Goal: Task Accomplishment & Management: Manage account settings

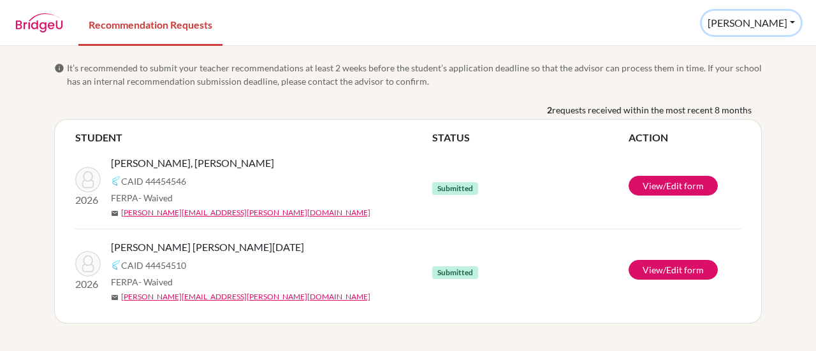
click at [796, 24] on button "Natasha" at bounding box center [751, 23] width 99 height 24
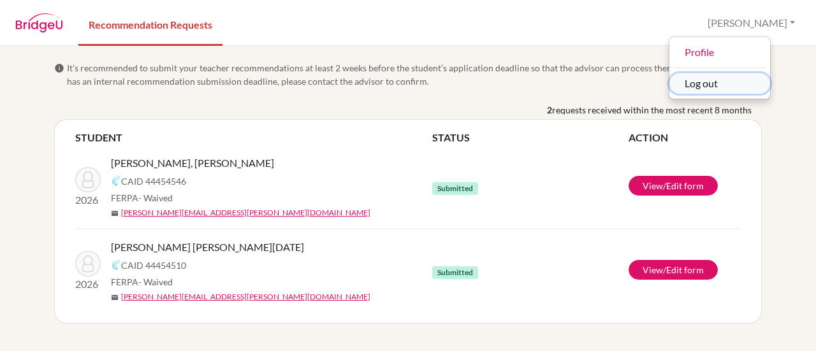
click at [751, 86] on button "Log out" at bounding box center [719, 83] width 101 height 20
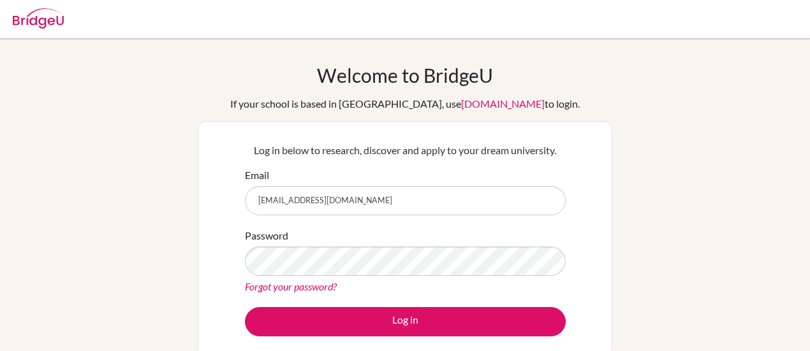
click at [386, 202] on input "[EMAIL_ADDRESS][DOMAIN_NAME]" at bounding box center [405, 200] width 321 height 29
type input "[EMAIL_ADDRESS][DOMAIN_NAME]"
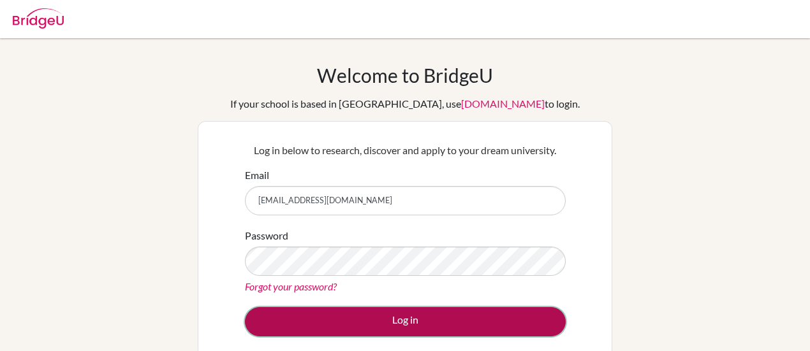
click at [425, 316] on button "Log in" at bounding box center [405, 321] width 321 height 29
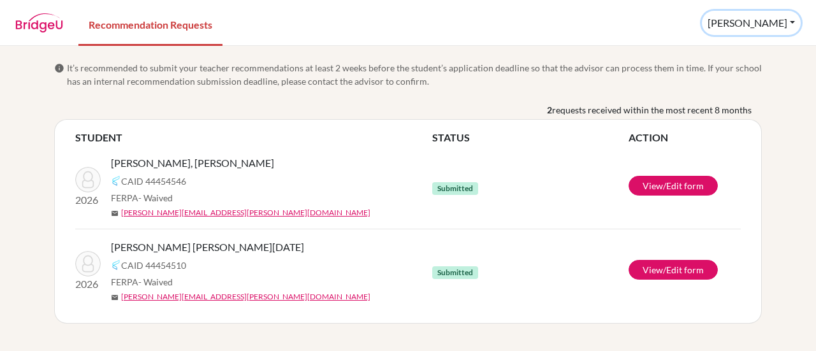
click at [779, 33] on button "[PERSON_NAME]" at bounding box center [751, 23] width 99 height 24
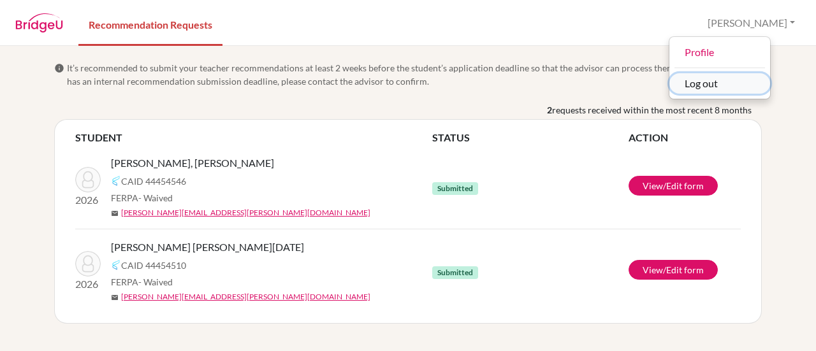
click at [752, 81] on button "Log out" at bounding box center [719, 83] width 101 height 20
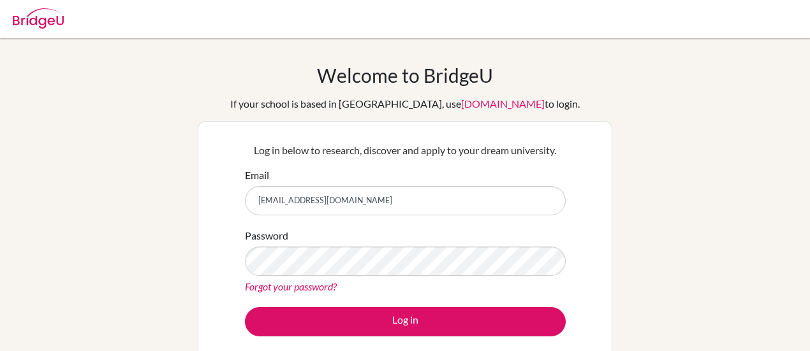
click at [382, 205] on input "[EMAIL_ADDRESS][DOMAIN_NAME]" at bounding box center [405, 200] width 321 height 29
type input "[EMAIL_ADDRESS][DOMAIN_NAME]"
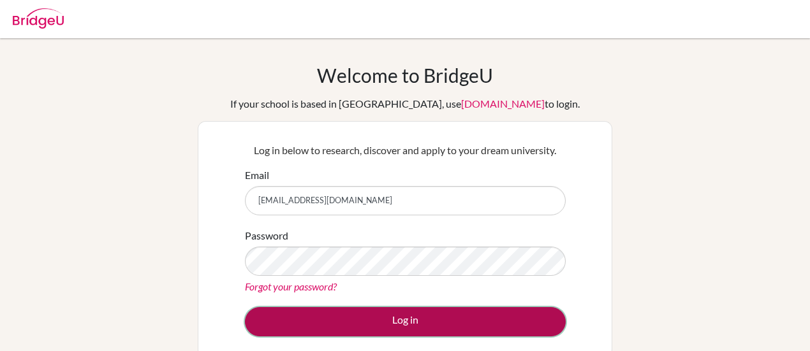
click at [425, 324] on button "Log in" at bounding box center [405, 321] width 321 height 29
